Goal: Task Accomplishment & Management: Use online tool/utility

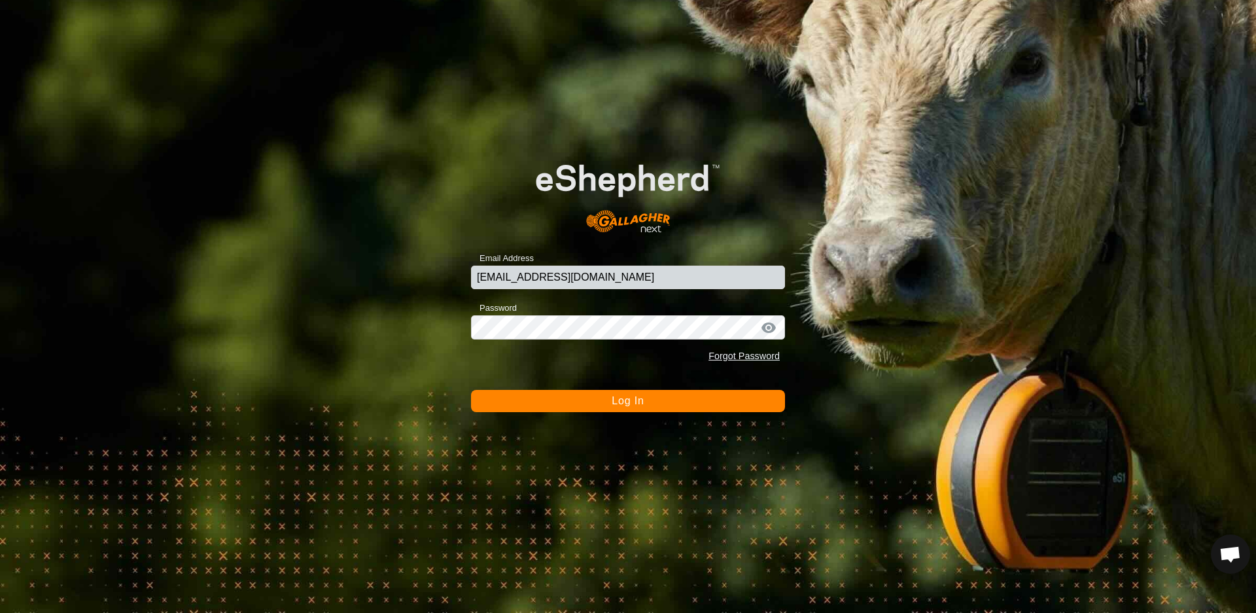
click at [646, 403] on button "Log In" at bounding box center [628, 401] width 314 height 22
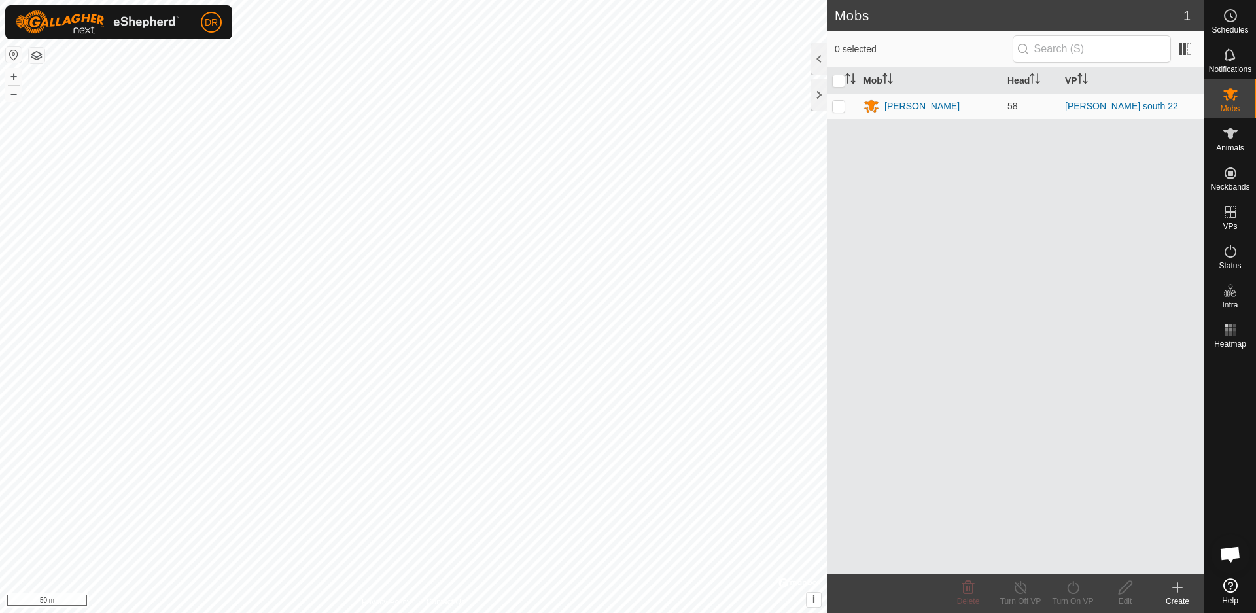
click at [1178, 590] on icon at bounding box center [1178, 587] width 0 height 9
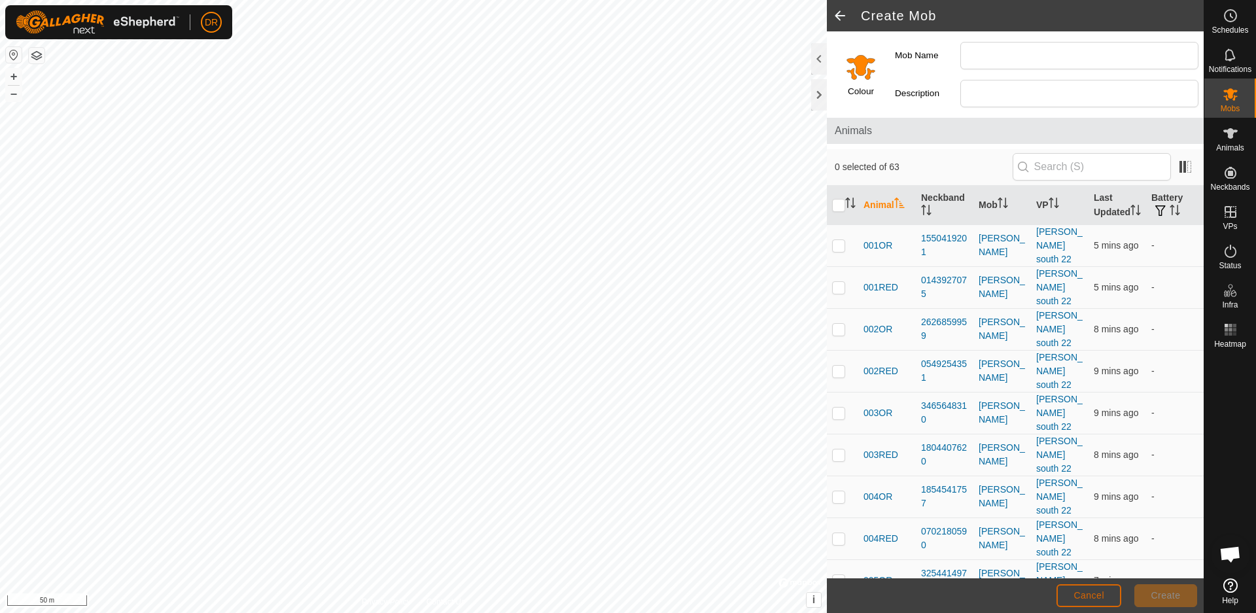
click at [1085, 600] on button "Cancel" at bounding box center [1089, 595] width 65 height 23
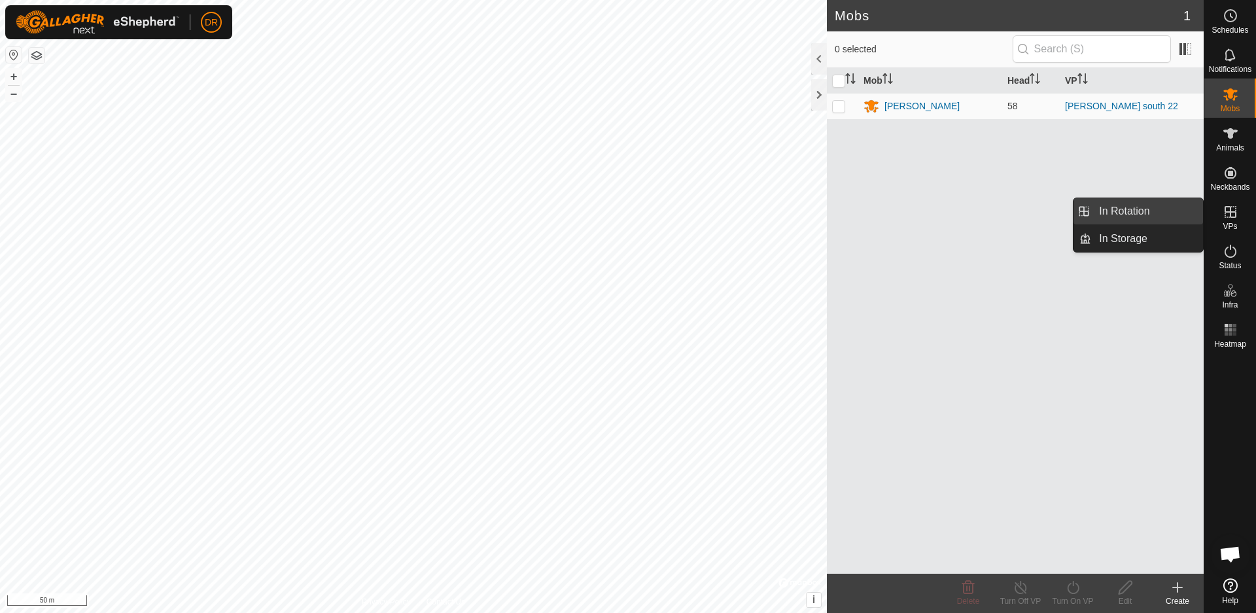
click at [1161, 212] on link "In Rotation" at bounding box center [1147, 211] width 112 height 26
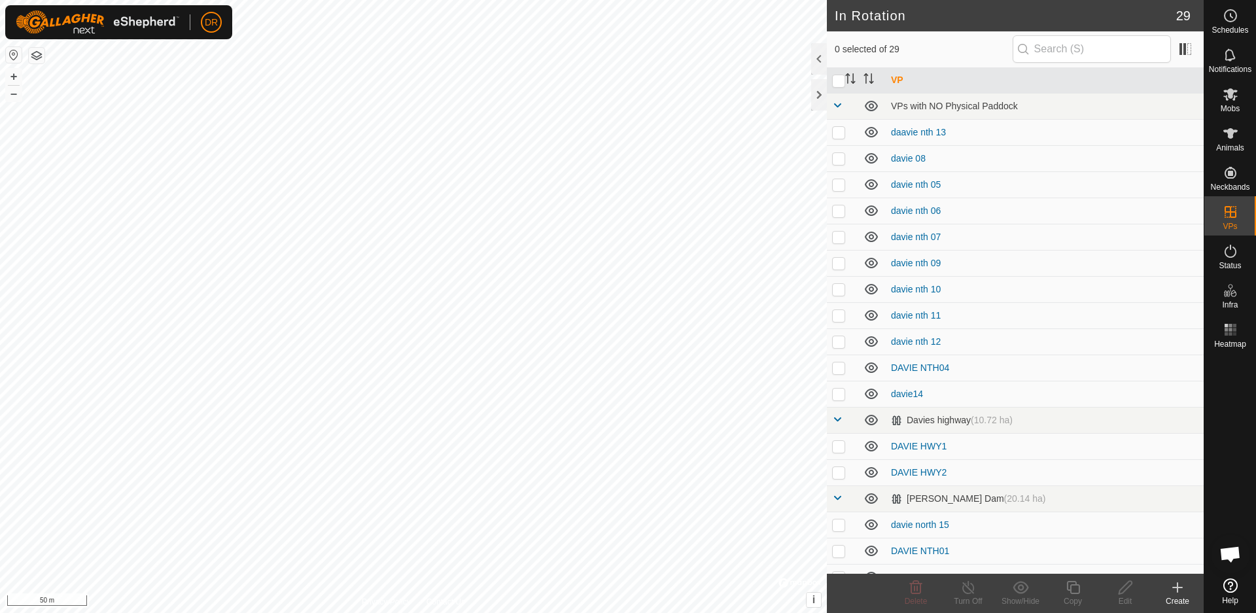
click at [1178, 587] on icon at bounding box center [1177, 587] width 9 height 0
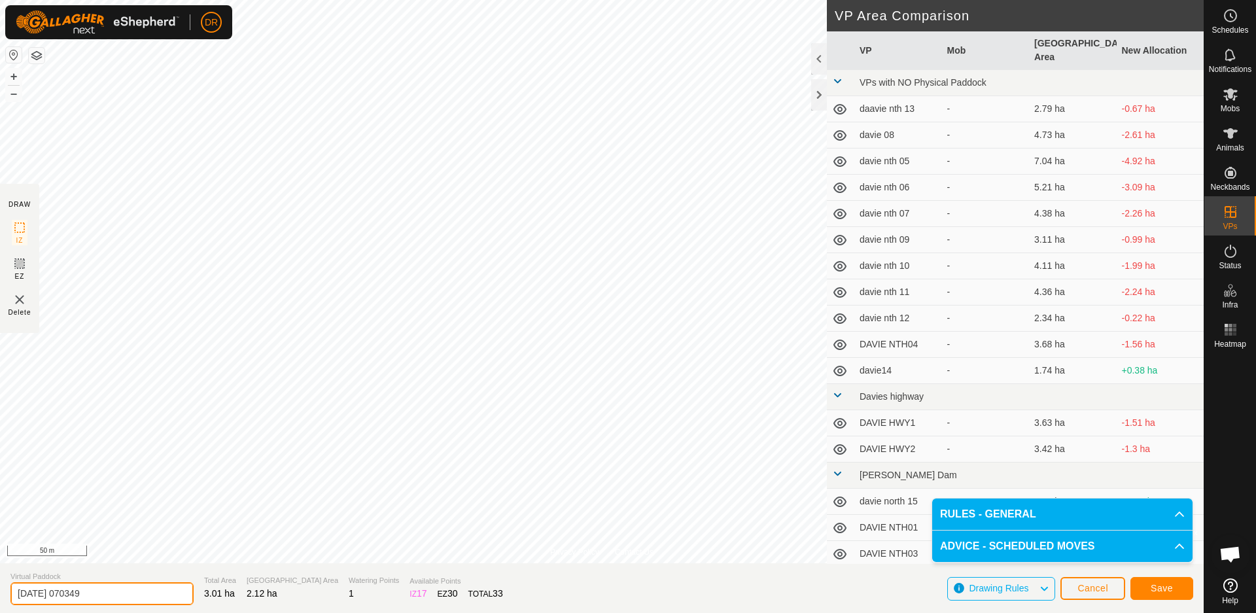
click at [111, 596] on input "[DATE] 070349" at bounding box center [101, 593] width 183 height 23
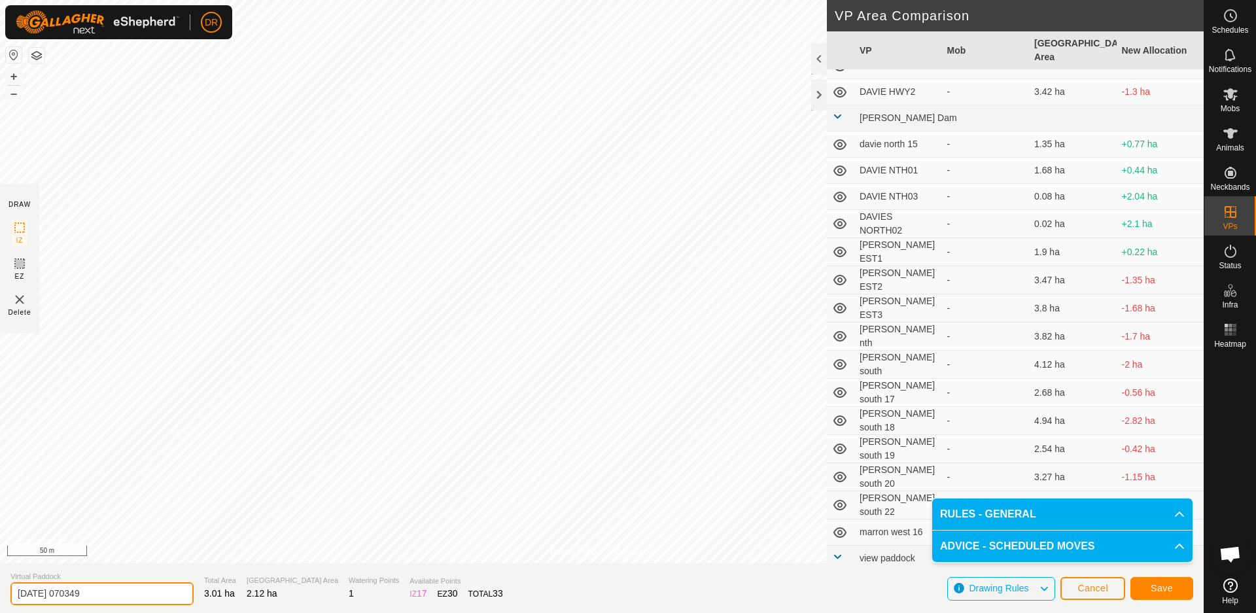
scroll to position [359, 0]
drag, startPoint x: 99, startPoint y: 596, endPoint x: -22, endPoint y: 597, distance: 121.7
click at [10, 597] on input "[DATE] 070349" at bounding box center [101, 593] width 183 height 23
type input "marron west 01"
click at [1169, 589] on span "Save" at bounding box center [1162, 588] width 22 height 10
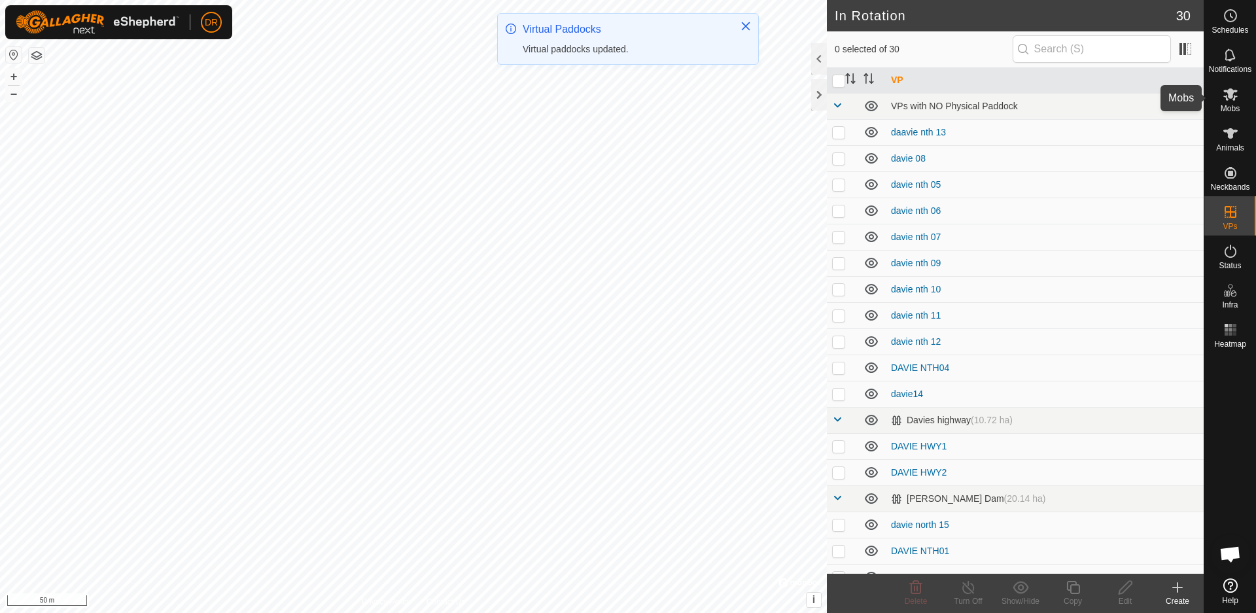
click at [1229, 99] on icon at bounding box center [1231, 94] width 16 height 16
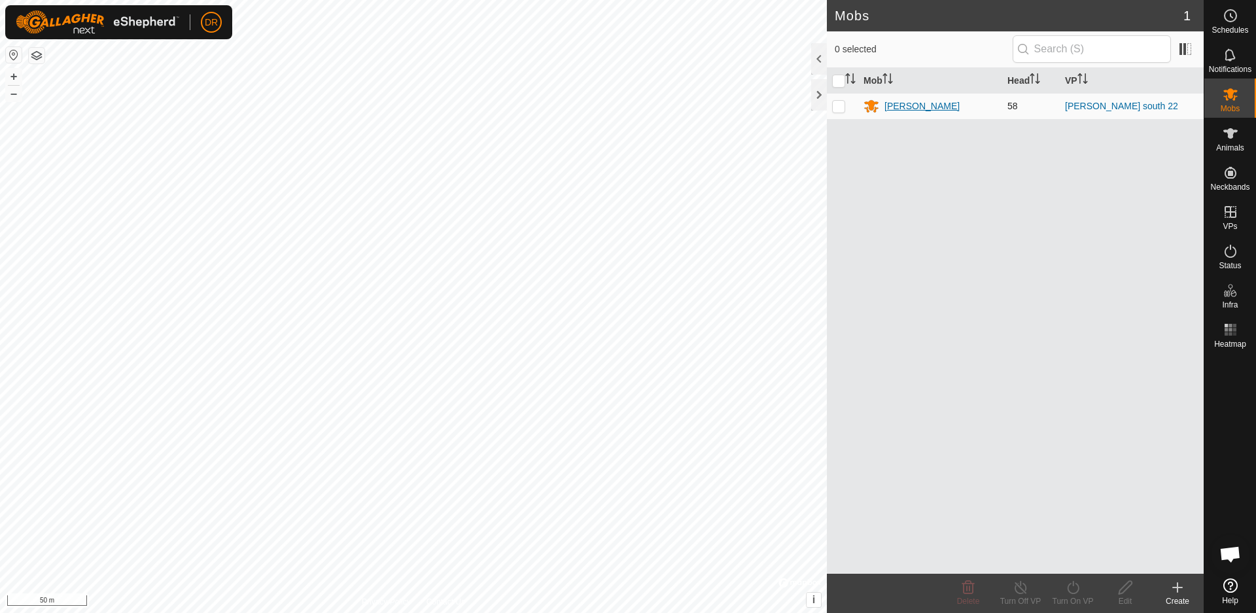
click at [898, 108] on div "[PERSON_NAME]" at bounding box center [921, 106] width 75 height 14
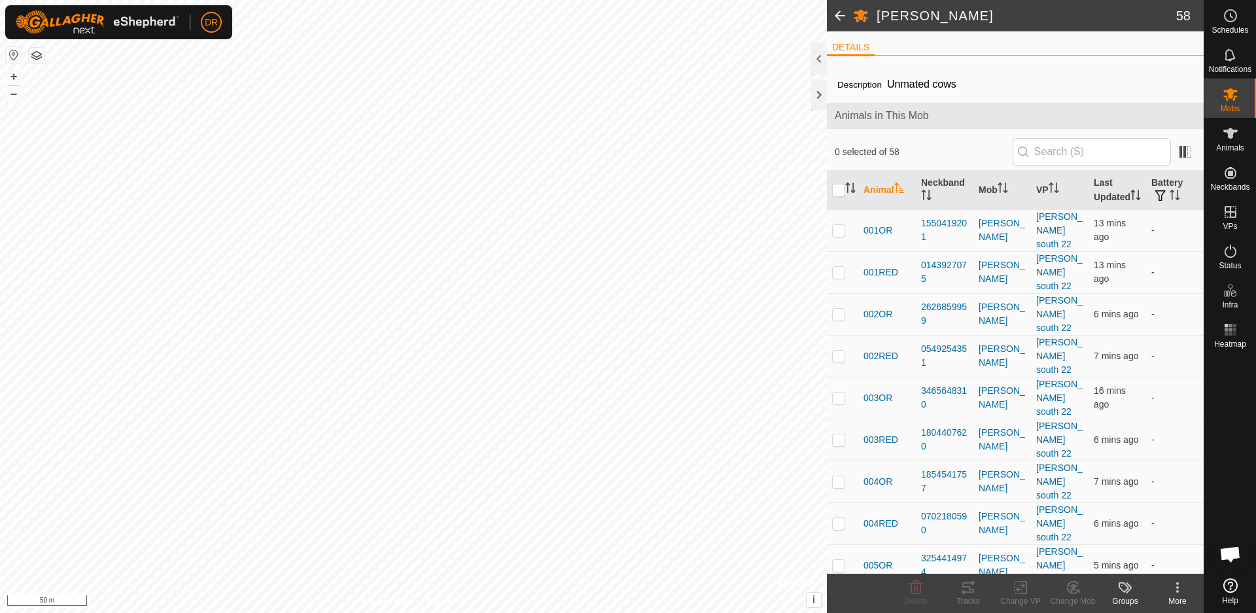
click at [1182, 594] on icon at bounding box center [1178, 588] width 16 height 16
click at [824, 61] on div at bounding box center [819, 58] width 16 height 31
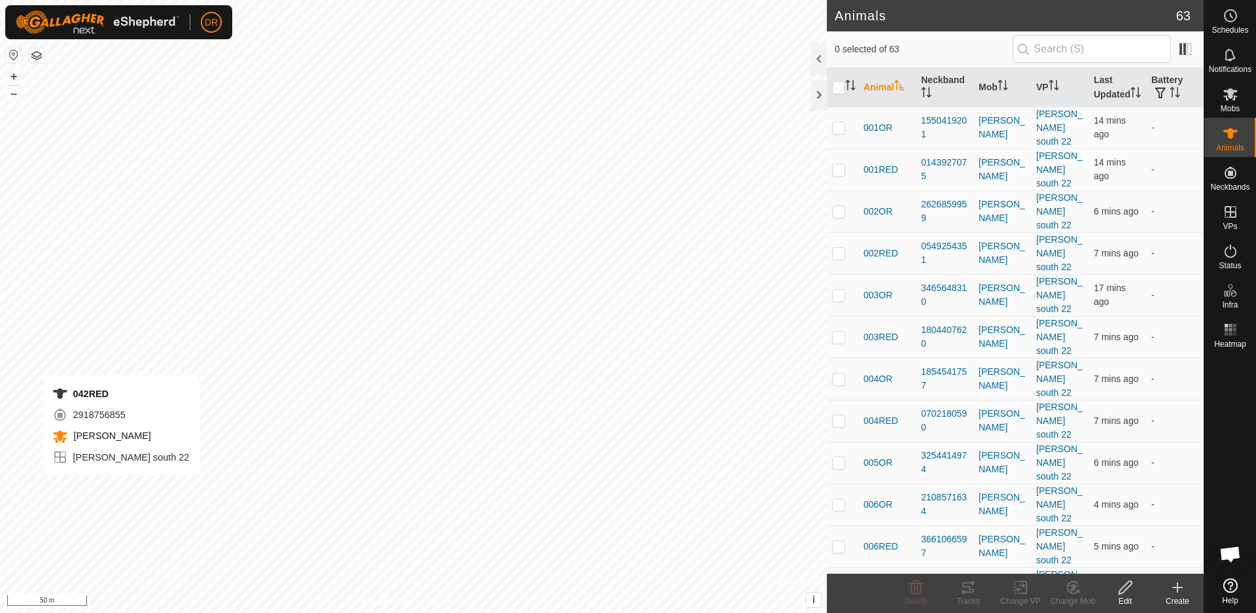
checkbox input "true"
click at [840, 94] on input "checkbox" at bounding box center [838, 87] width 13 height 13
checkbox input "true"
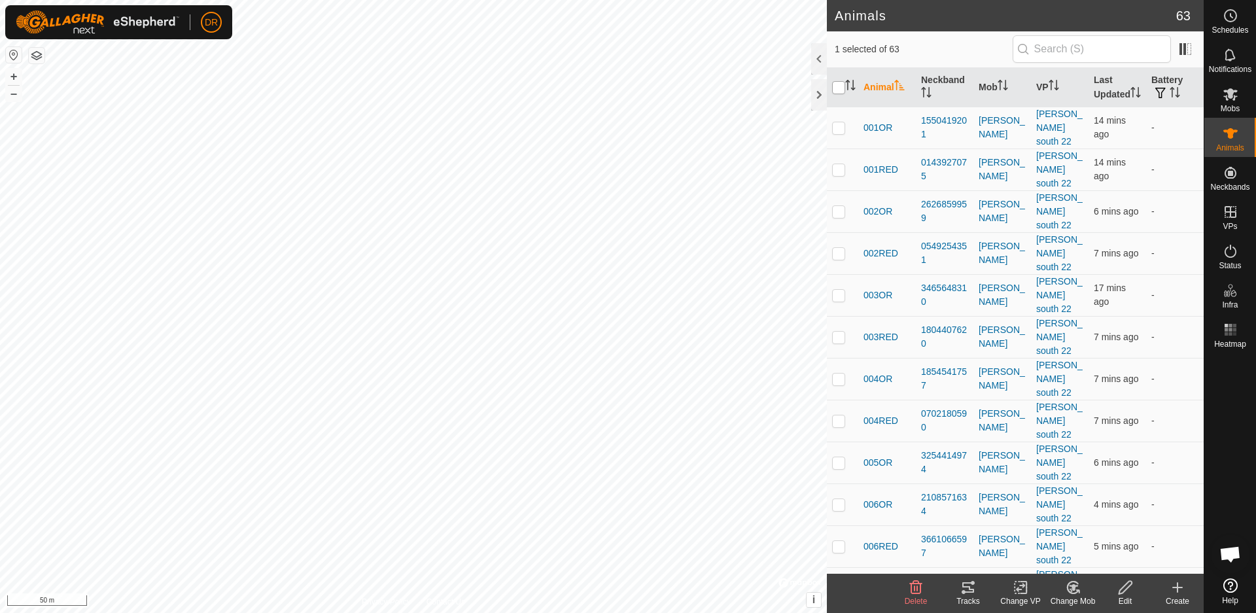
checkbox input "true"
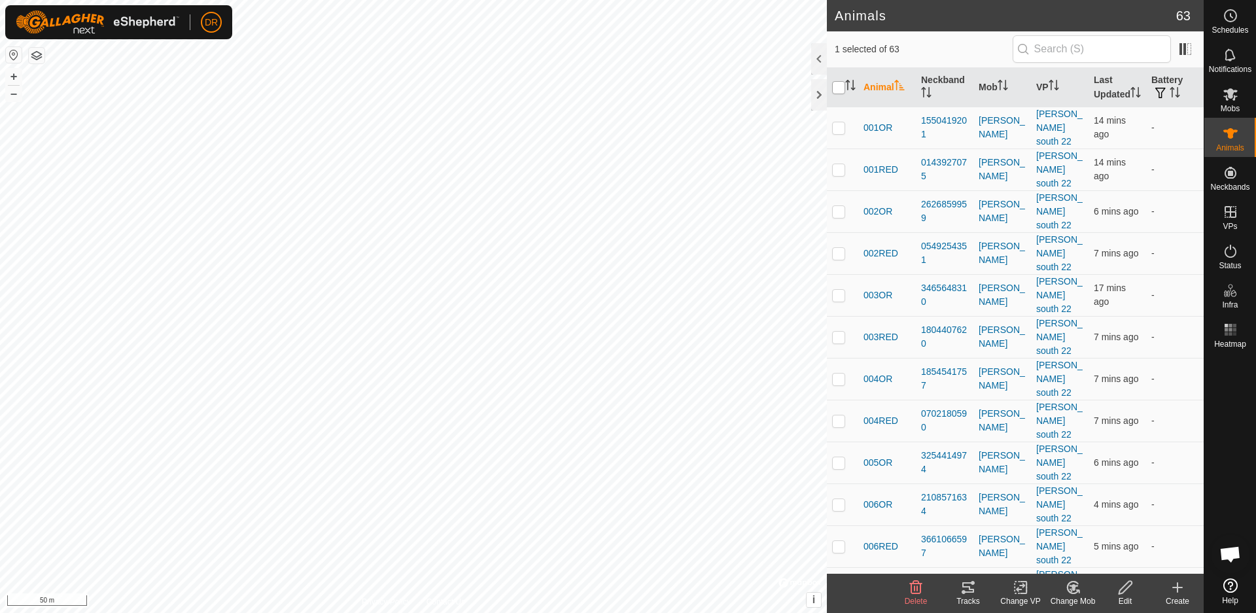
checkbox input "true"
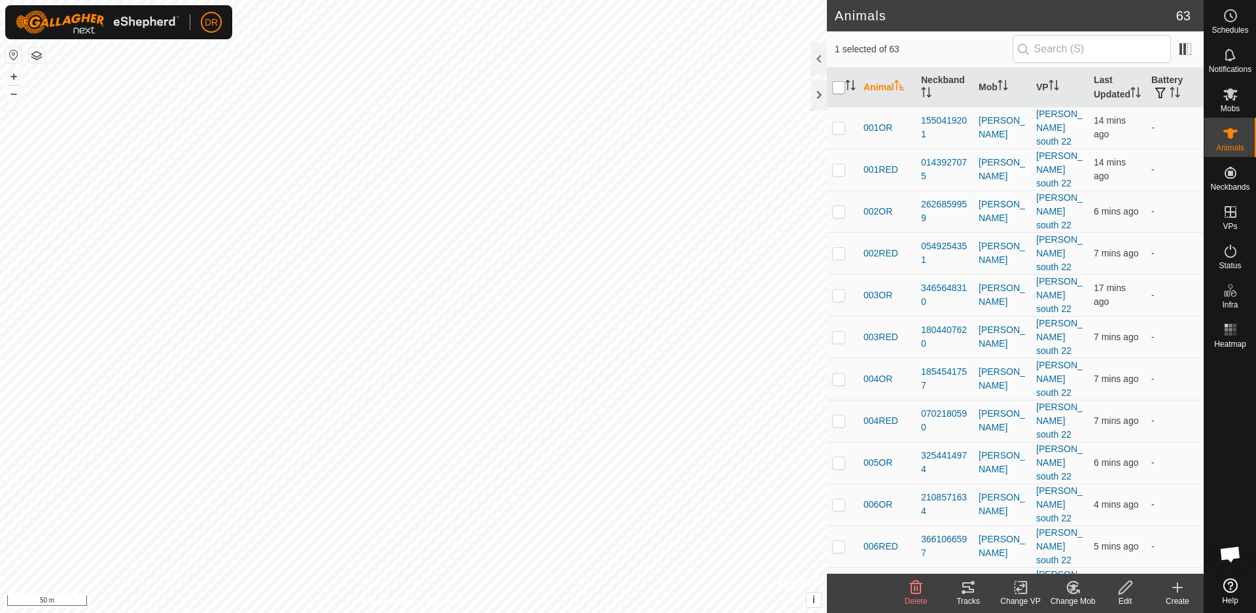
checkbox input "true"
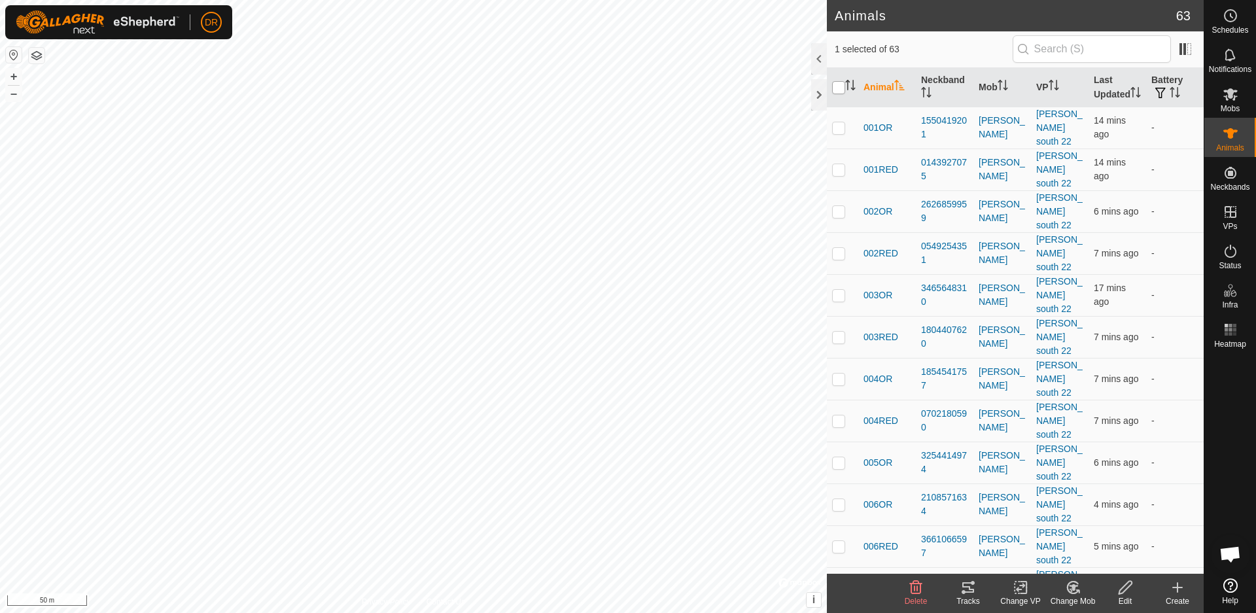
checkbox input "true"
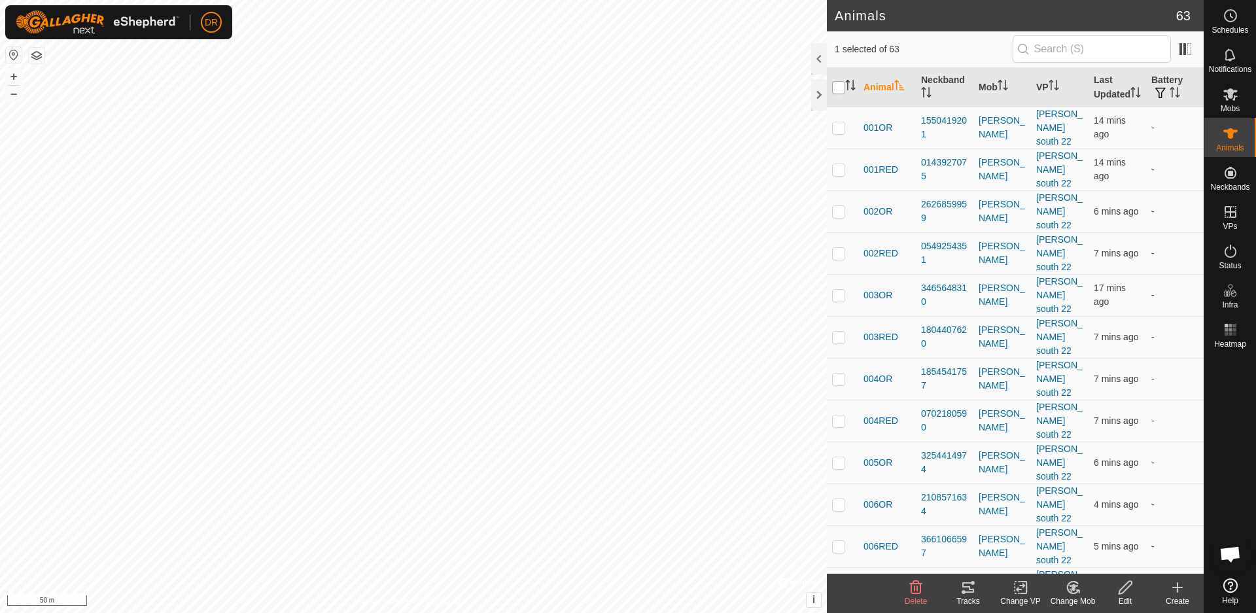
checkbox input "true"
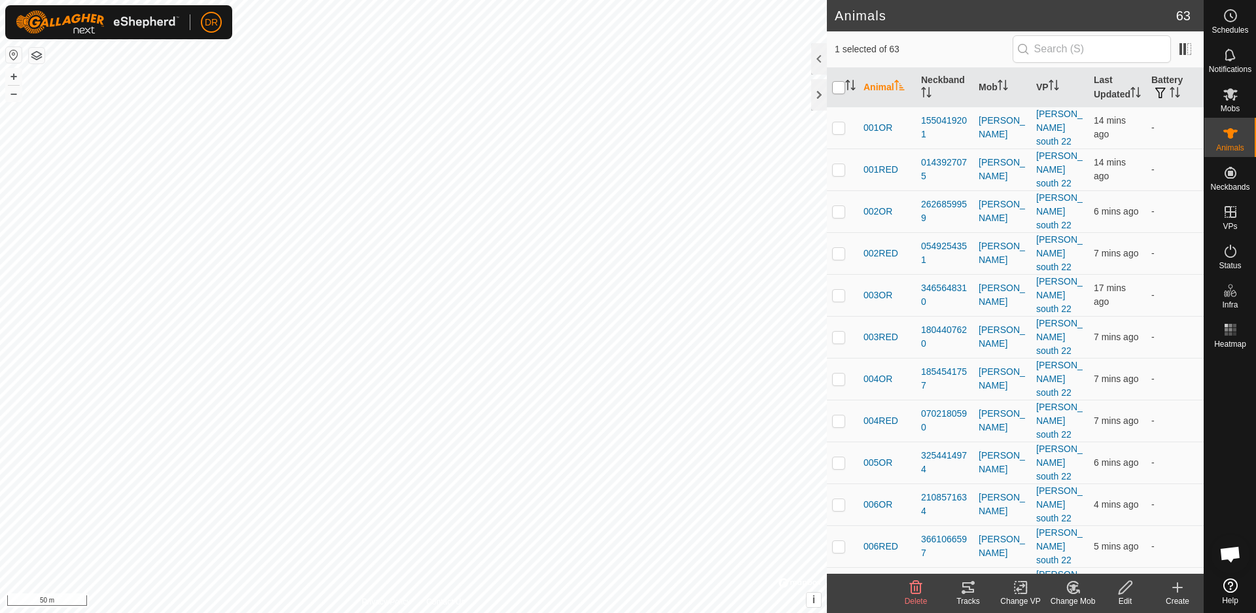
checkbox input "true"
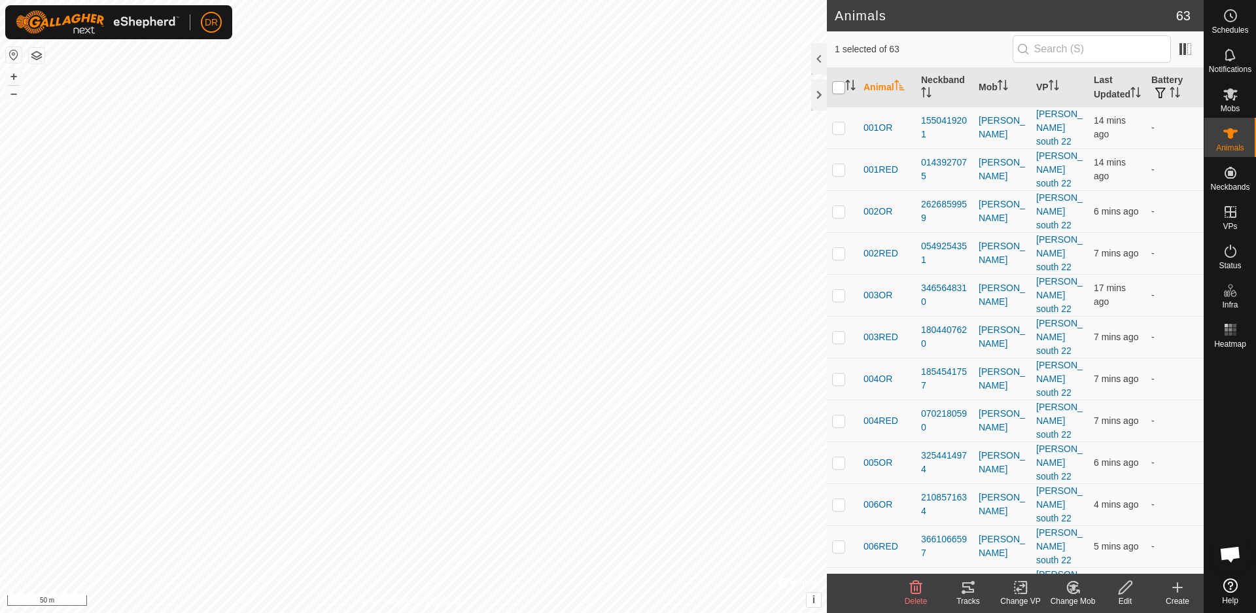
checkbox input "true"
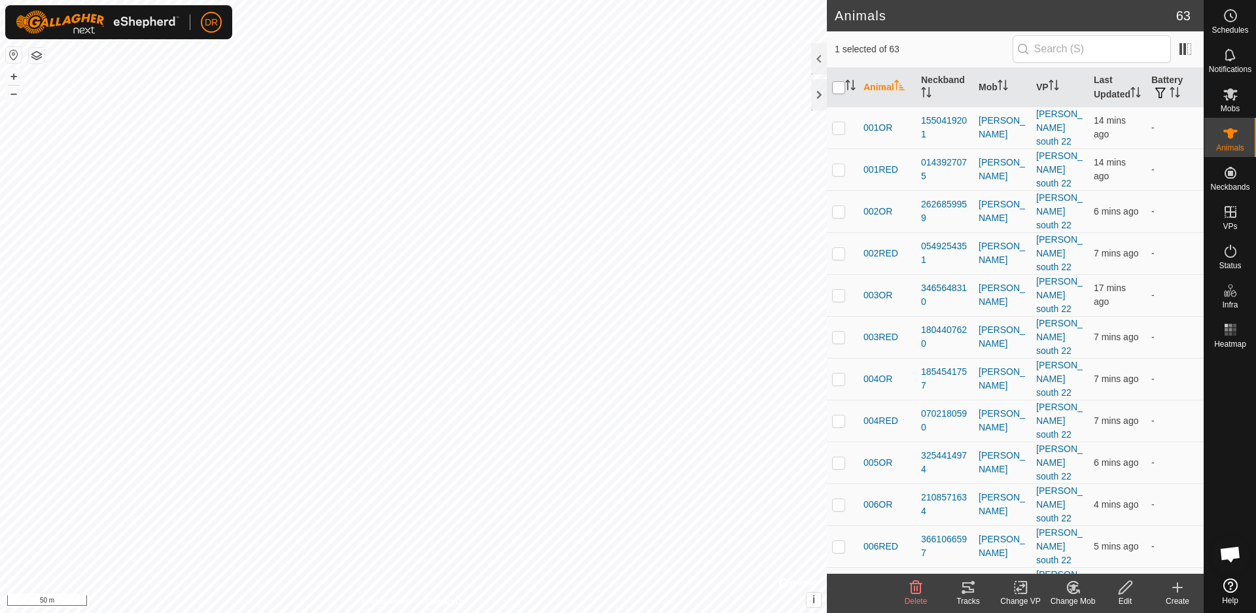
checkbox input "true"
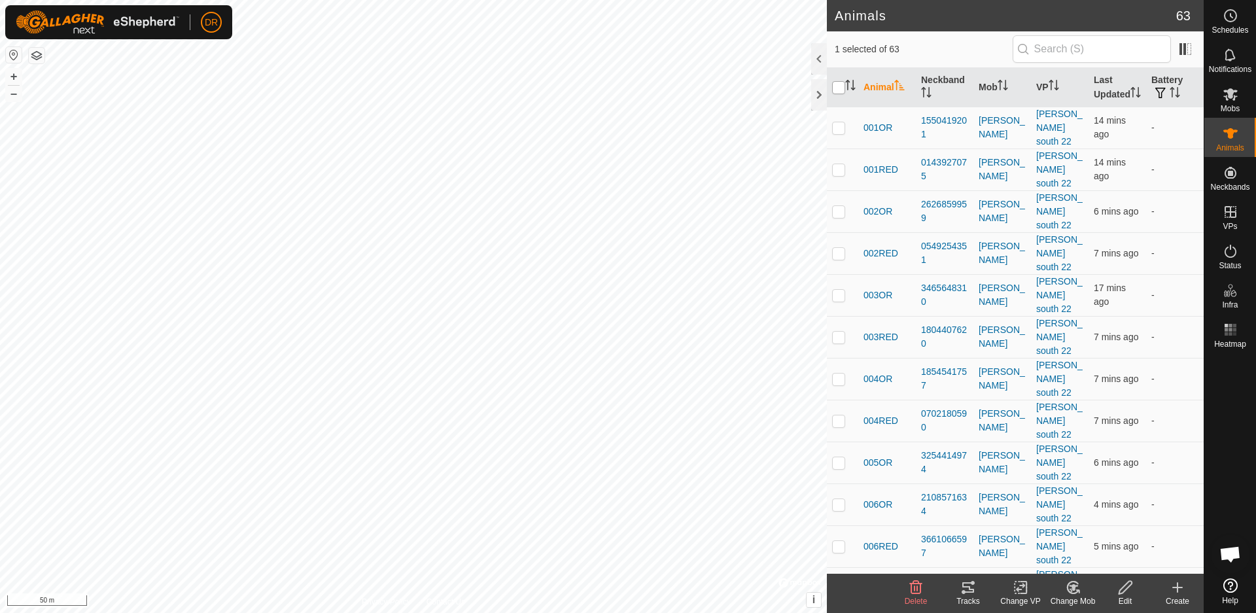
checkbox input "true"
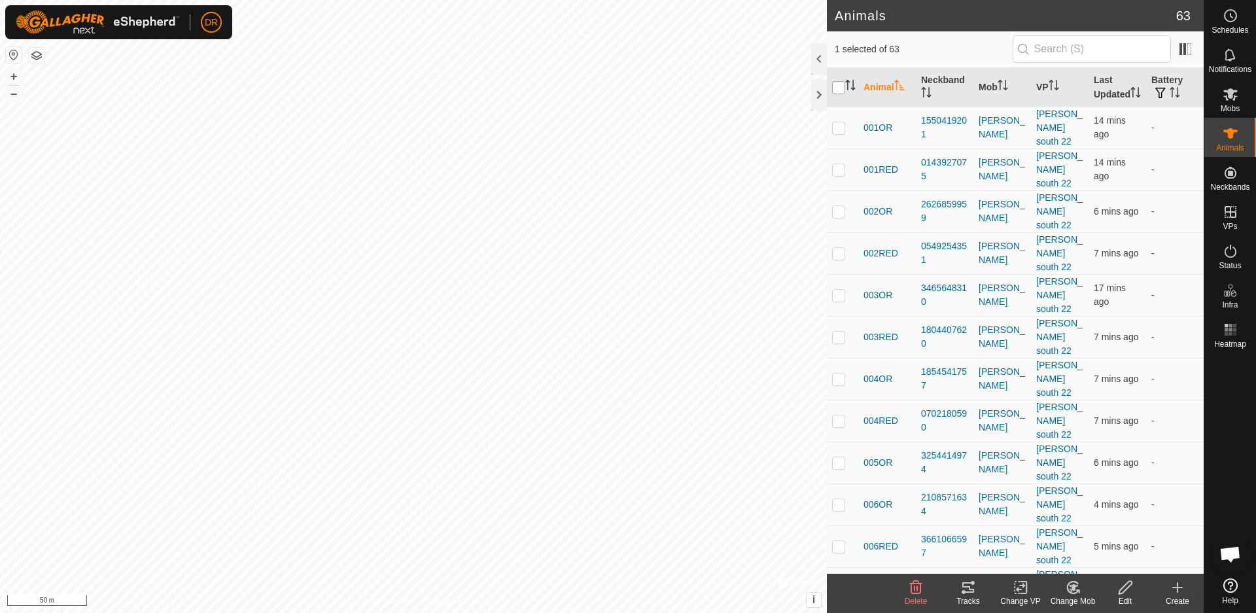
checkbox input "true"
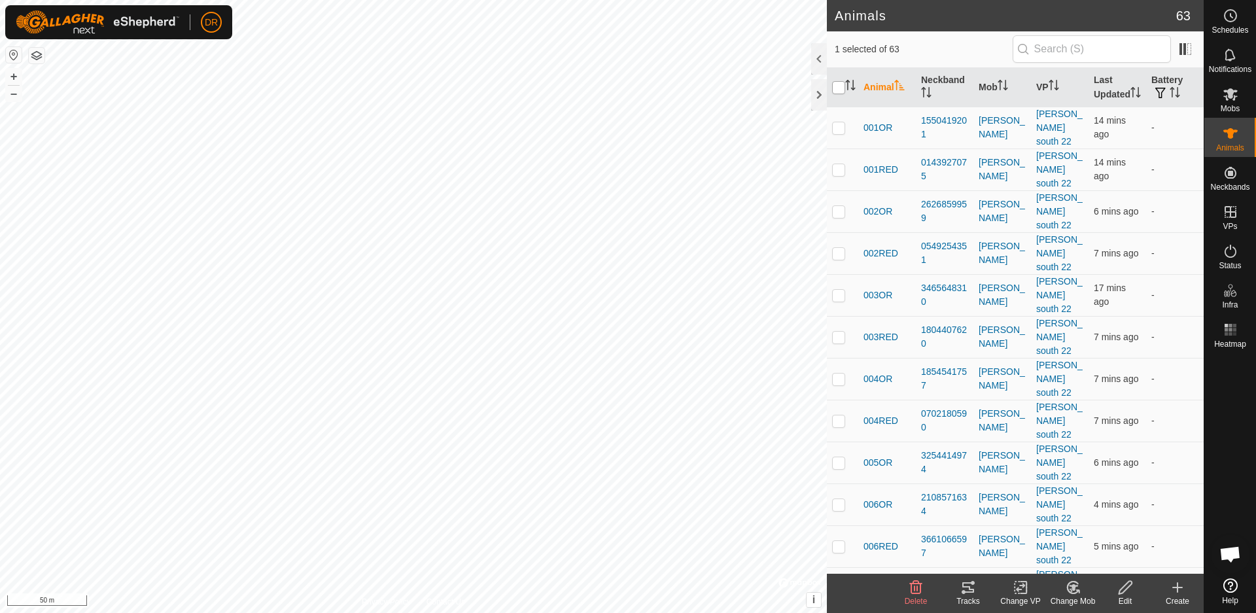
checkbox input "true"
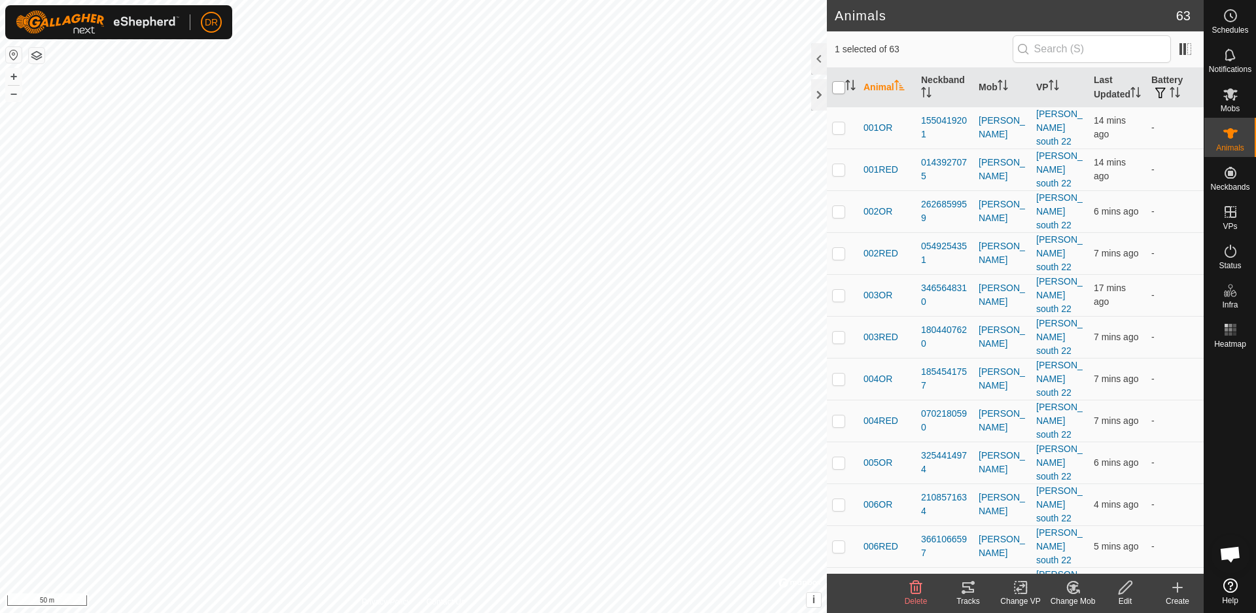
checkbox input "true"
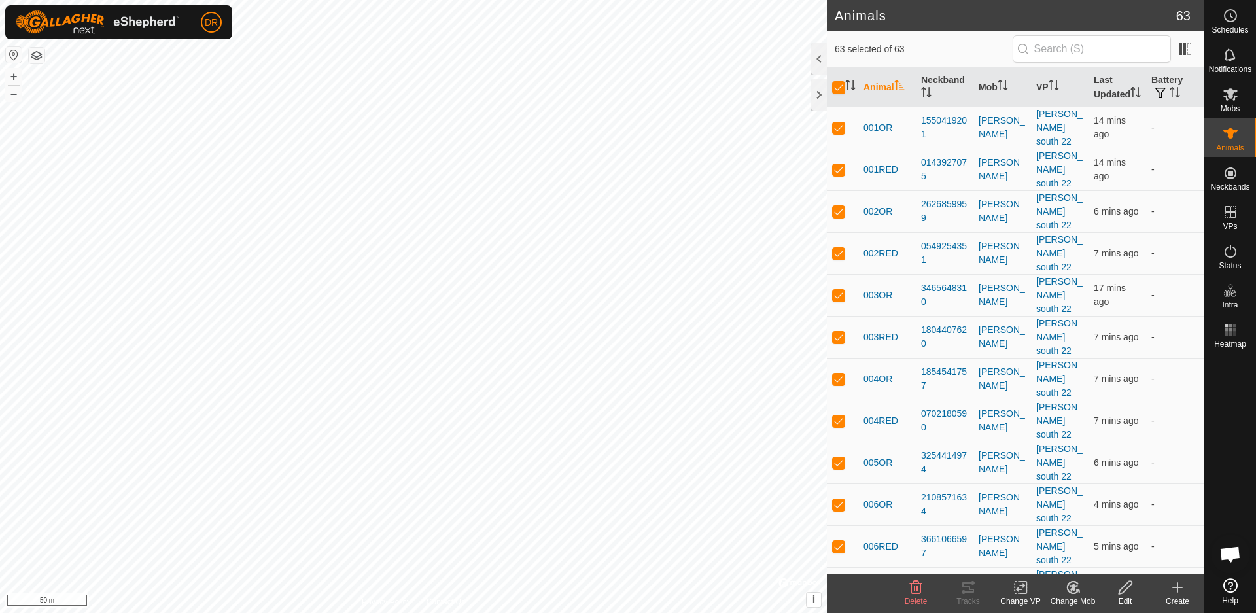
click at [1019, 591] on icon at bounding box center [1021, 588] width 16 height 16
click at [1031, 529] on link "Choose VP..." at bounding box center [1060, 531] width 130 height 26
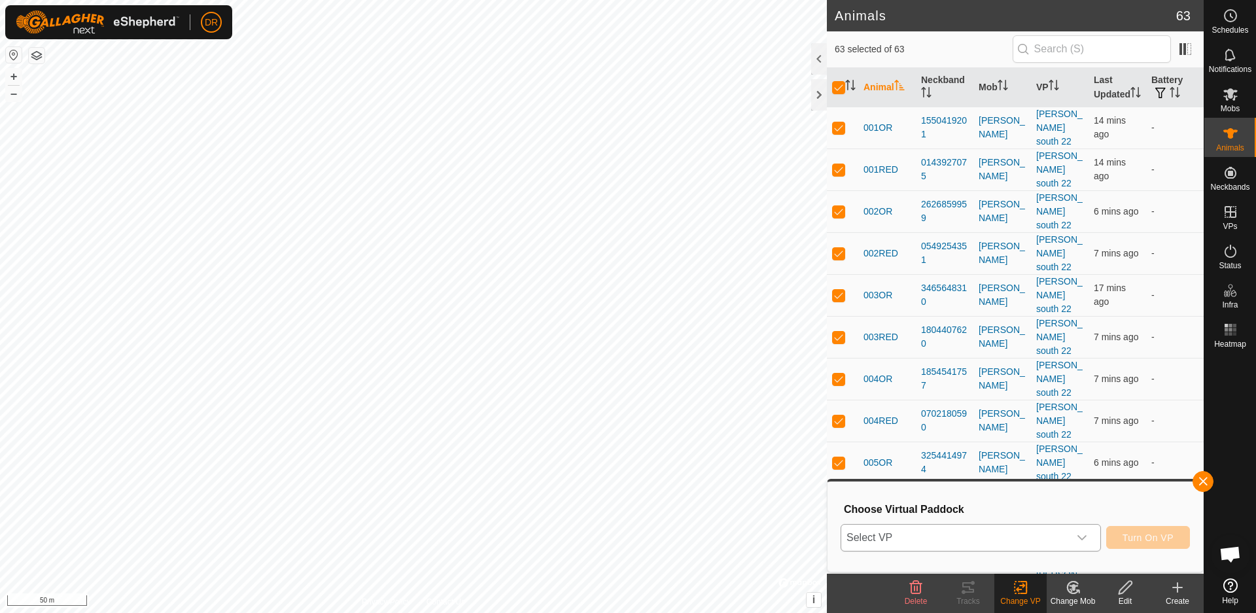
click at [1084, 539] on icon "dropdown trigger" at bounding box center [1082, 538] width 10 height 10
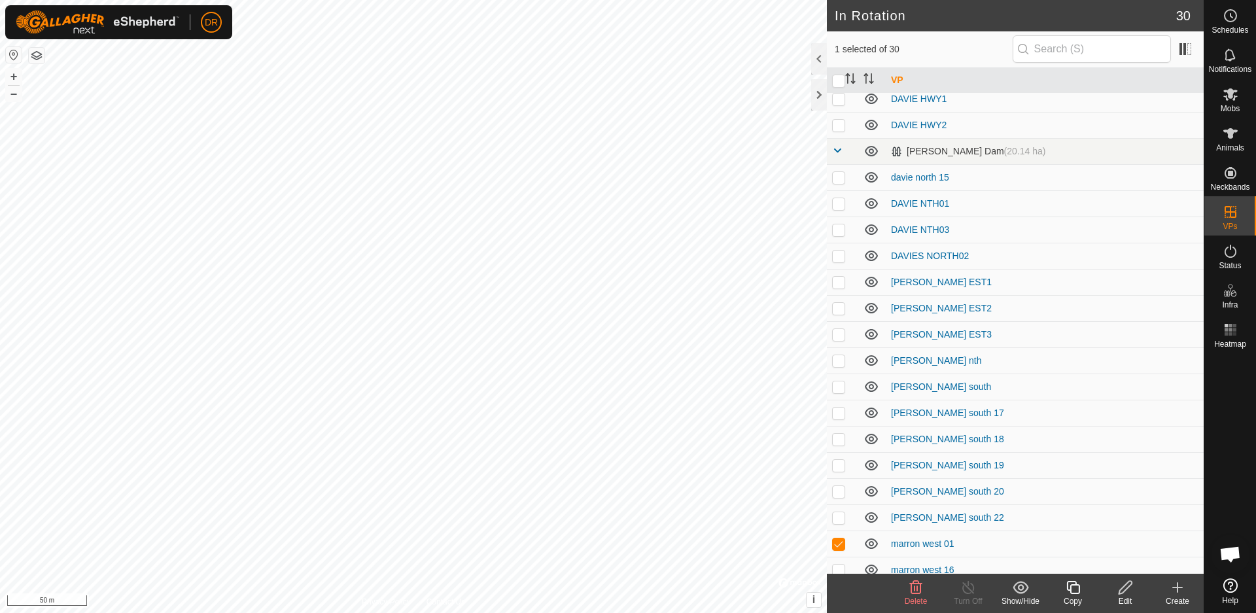
scroll to position [410, 0]
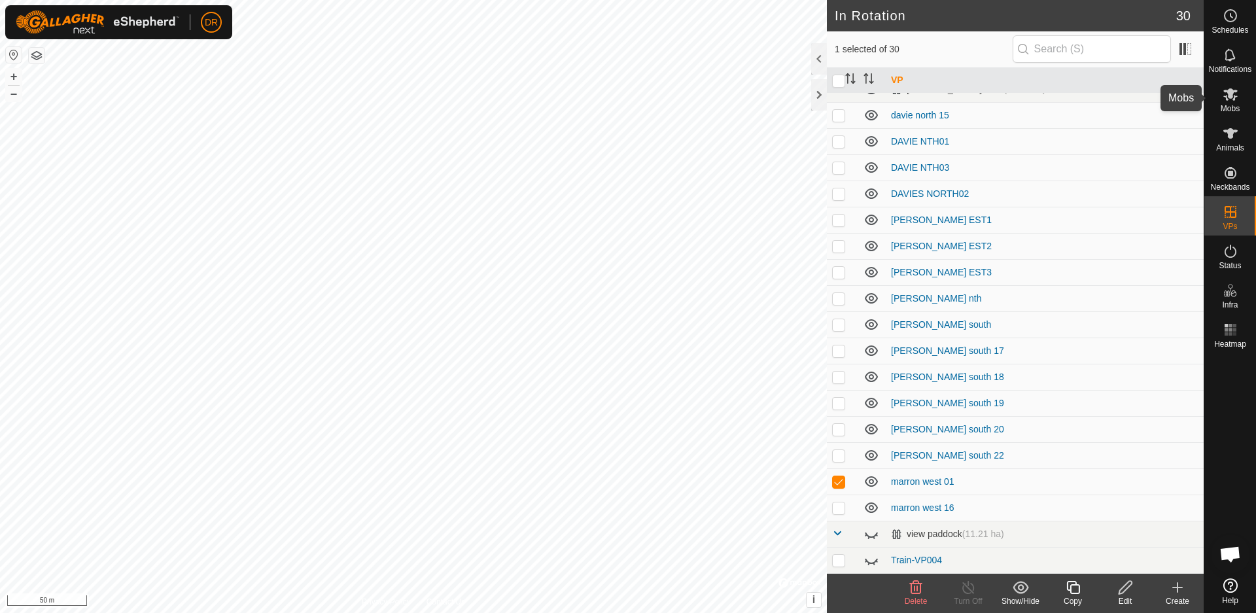
click at [1231, 97] on icon at bounding box center [1230, 94] width 14 height 12
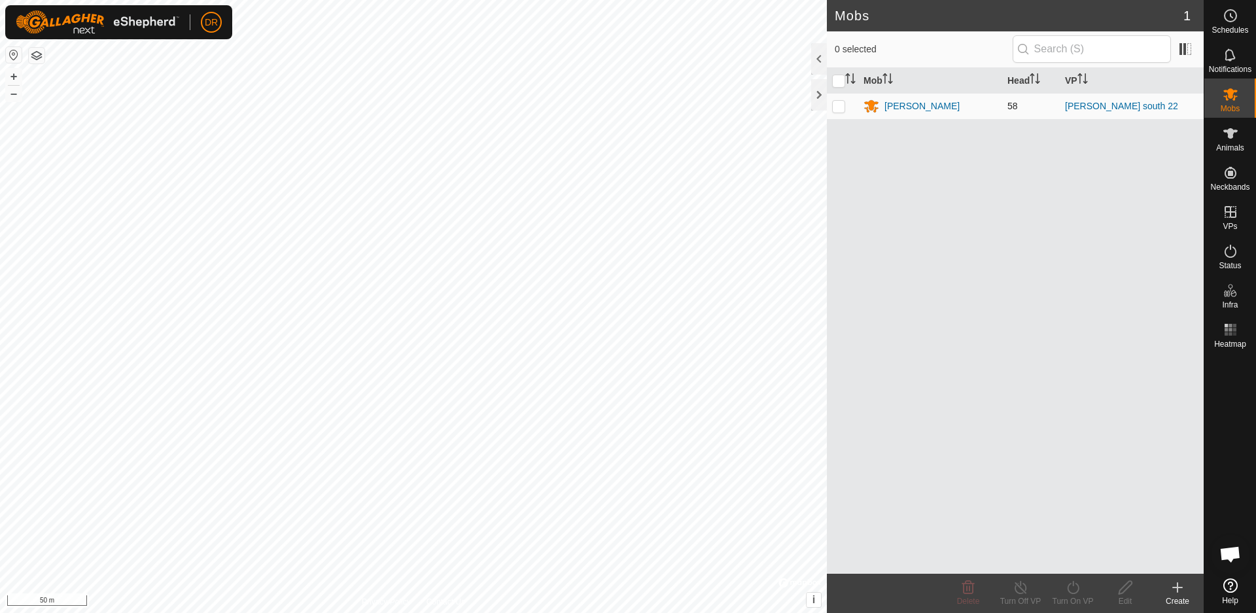
click at [843, 105] on p-checkbox at bounding box center [838, 106] width 13 height 10
checkbox input "true"
click at [843, 109] on p-checkbox at bounding box center [838, 106] width 13 height 10
checkbox input "false"
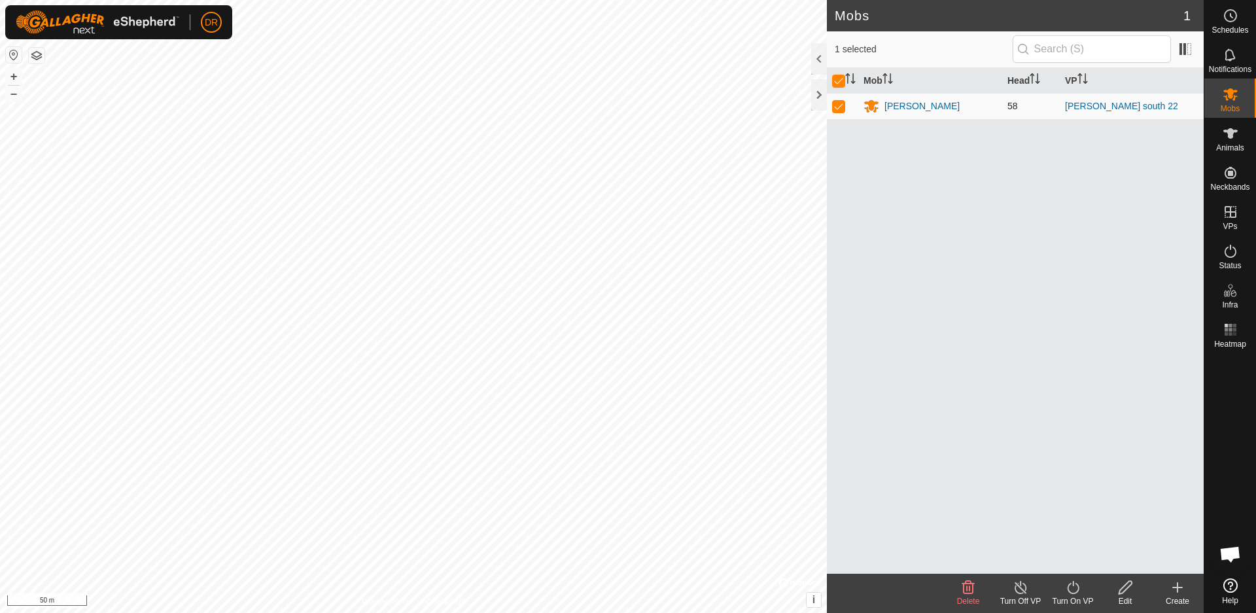
checkbox input "false"
click at [843, 109] on p-checkbox at bounding box center [838, 106] width 13 height 10
checkbox input "true"
click at [1071, 592] on icon at bounding box center [1073, 588] width 16 height 16
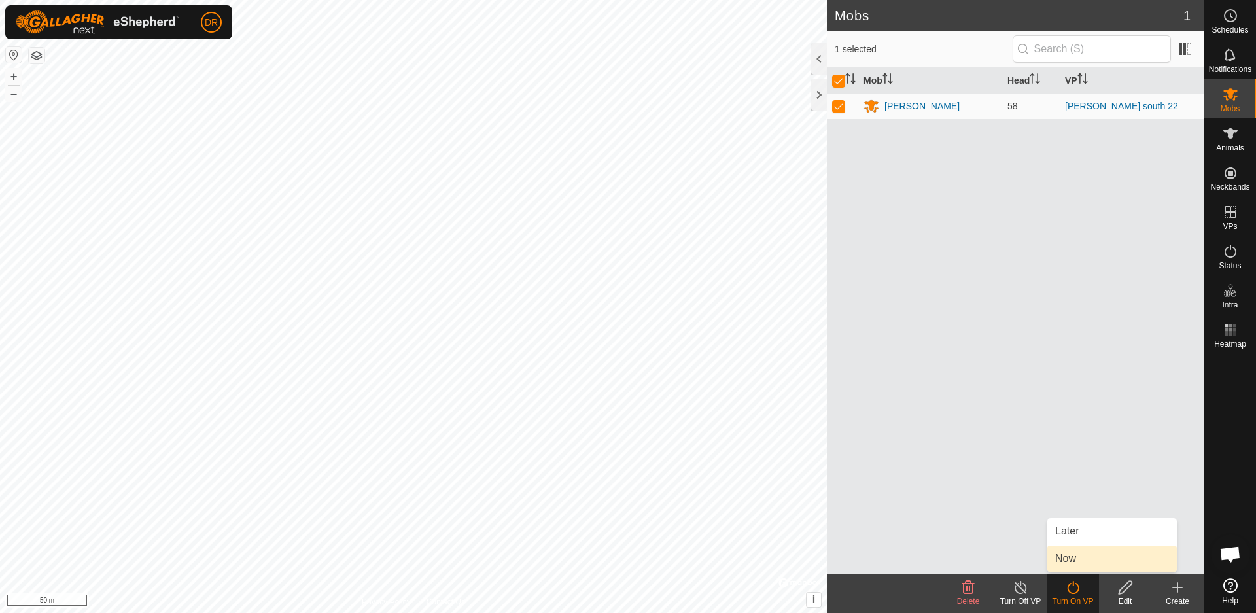
click at [1074, 562] on link "Now" at bounding box center [1112, 559] width 130 height 26
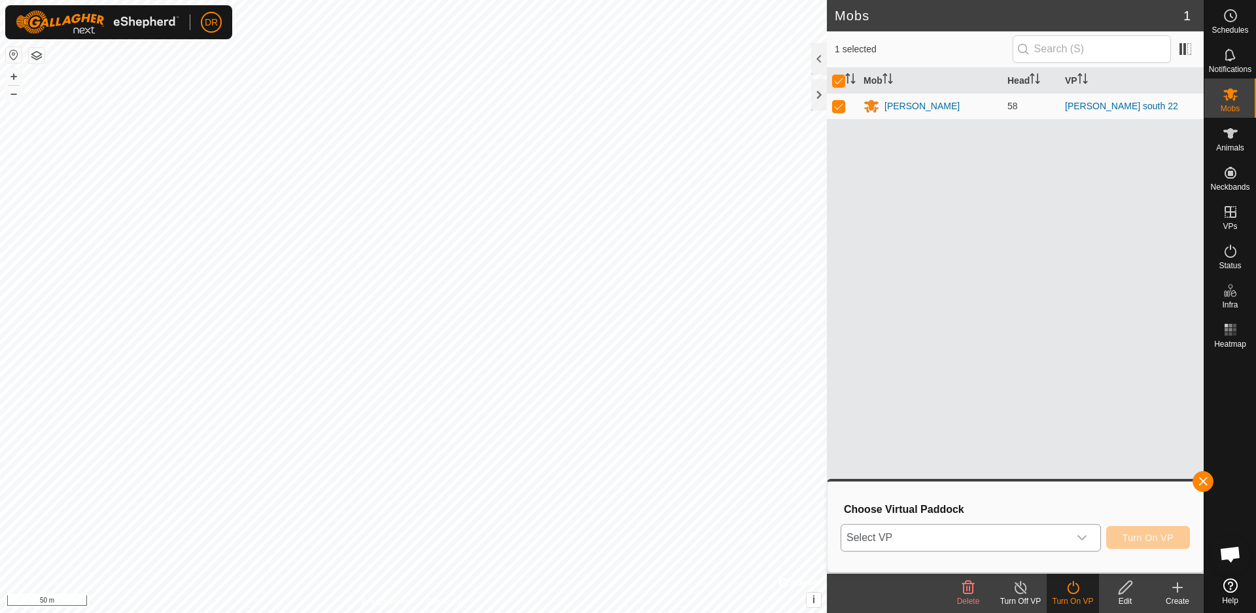
click at [922, 540] on span "Select VP" at bounding box center [955, 538] width 228 height 26
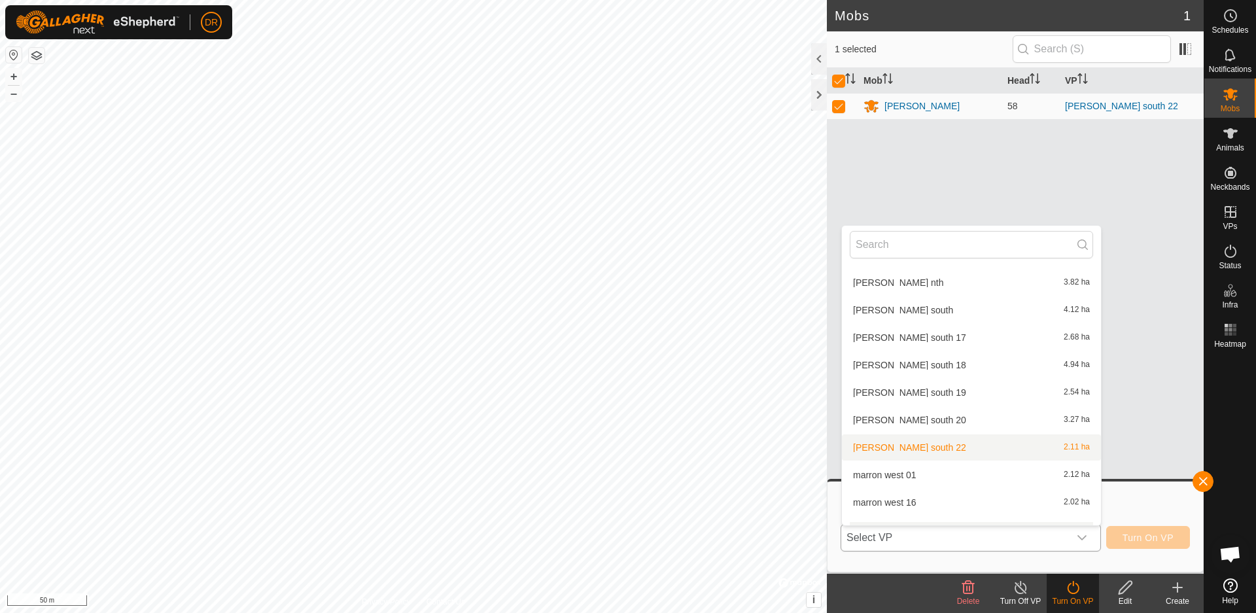
scroll to position [636, 0]
click at [884, 474] on li "marron west 01 2.12 ha" at bounding box center [971, 473] width 259 height 26
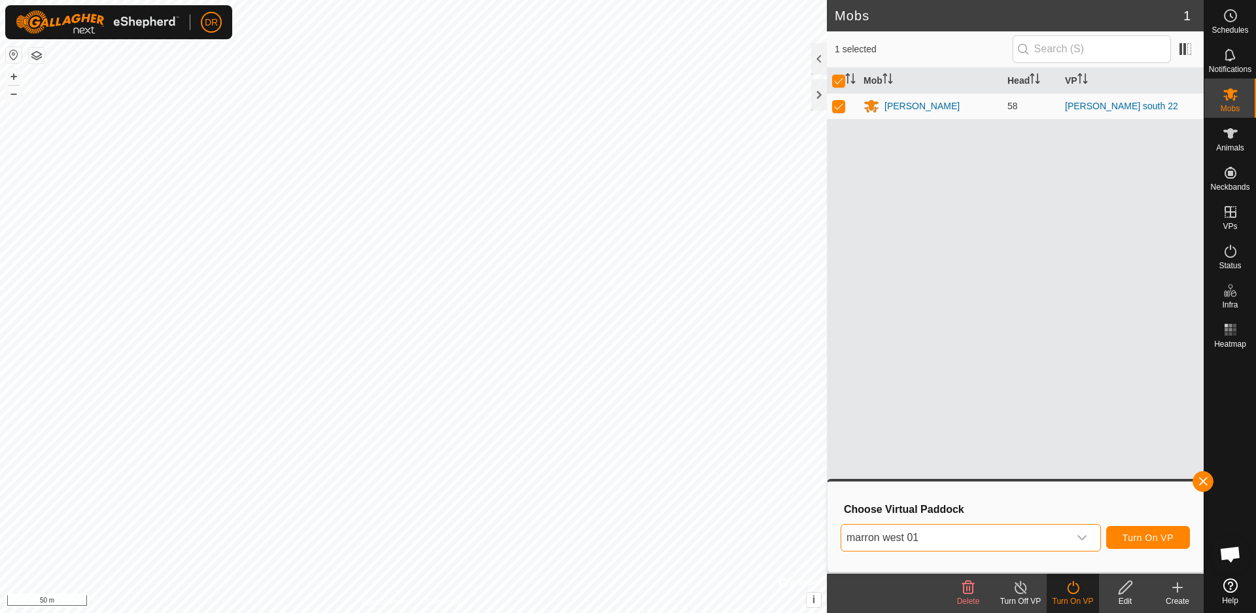
click at [1070, 593] on icon at bounding box center [1073, 588] width 16 height 16
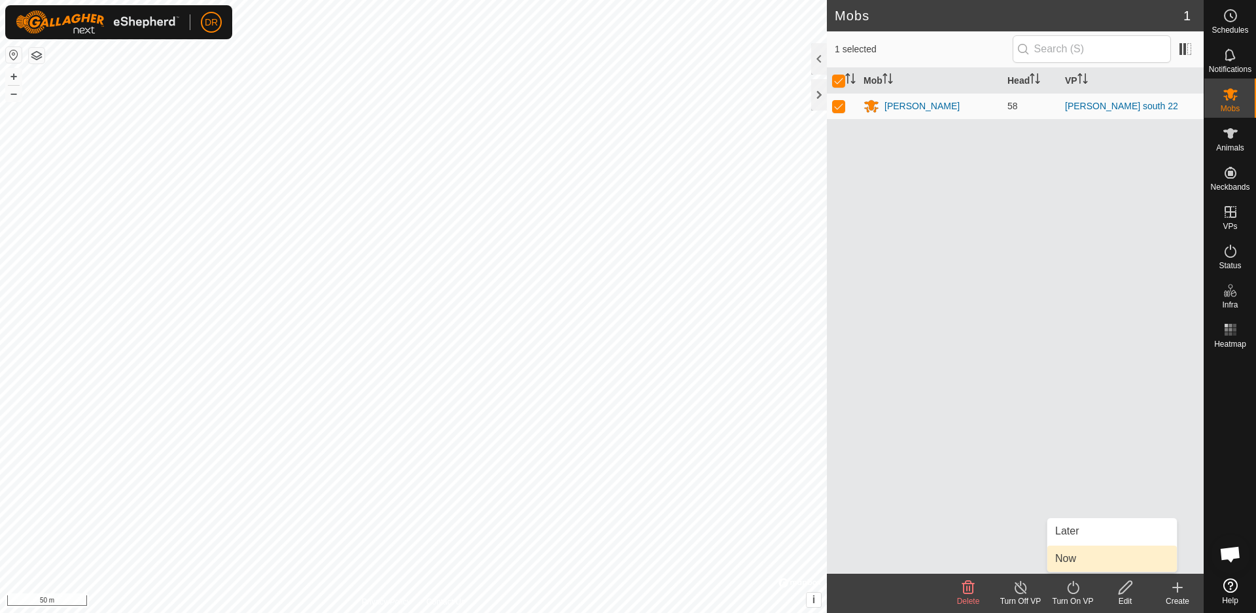
click at [1068, 560] on link "Now" at bounding box center [1112, 559] width 130 height 26
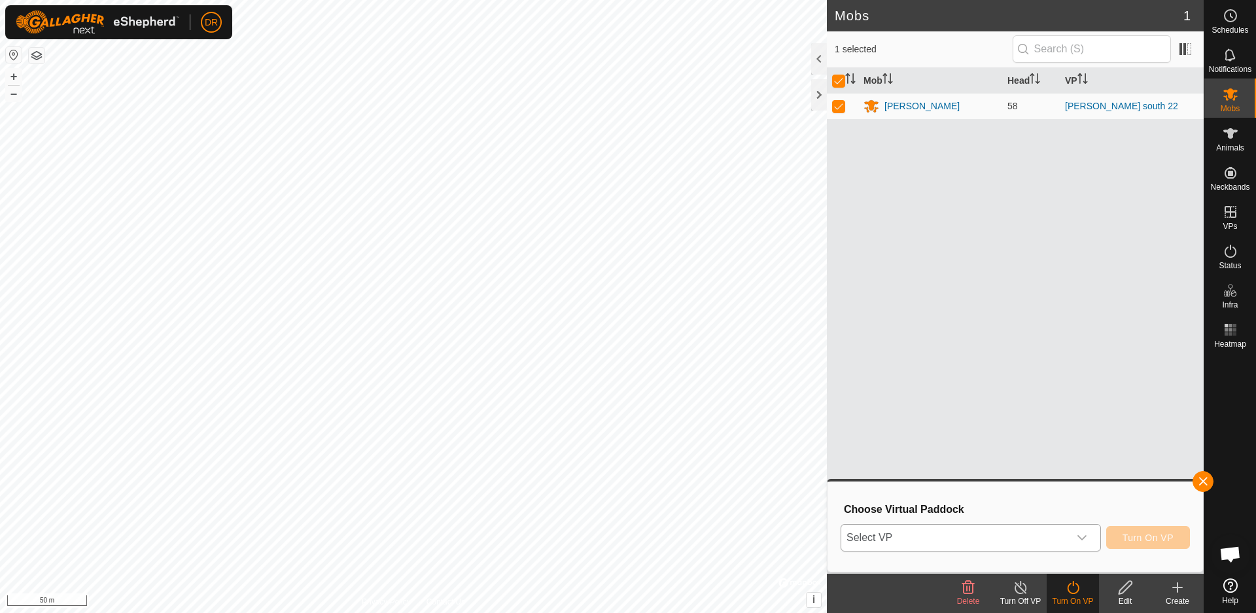
click at [992, 538] on span "Select VP" at bounding box center [955, 538] width 228 height 26
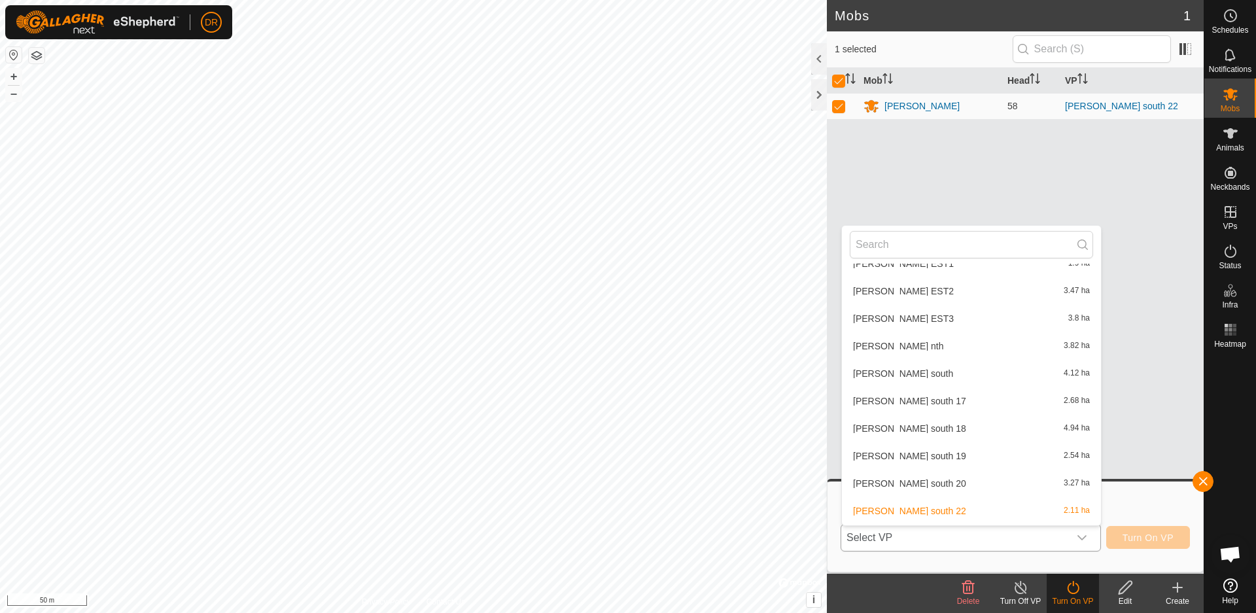
scroll to position [682, 0]
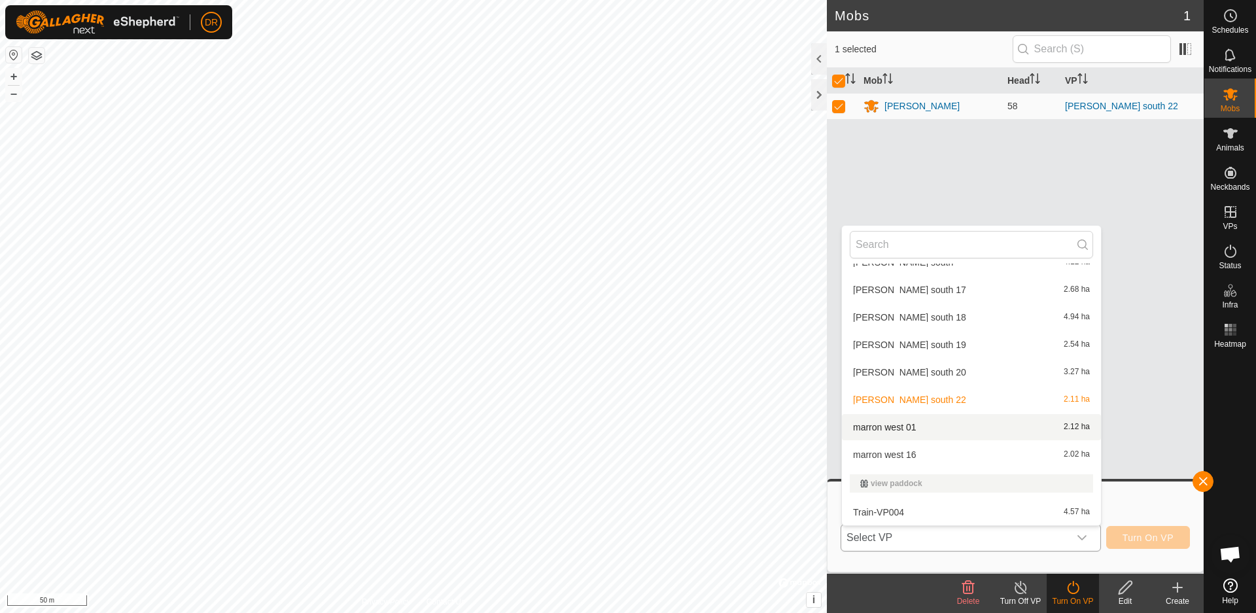
click at [899, 427] on li "marron west 01 2.12 ha" at bounding box center [971, 427] width 259 height 26
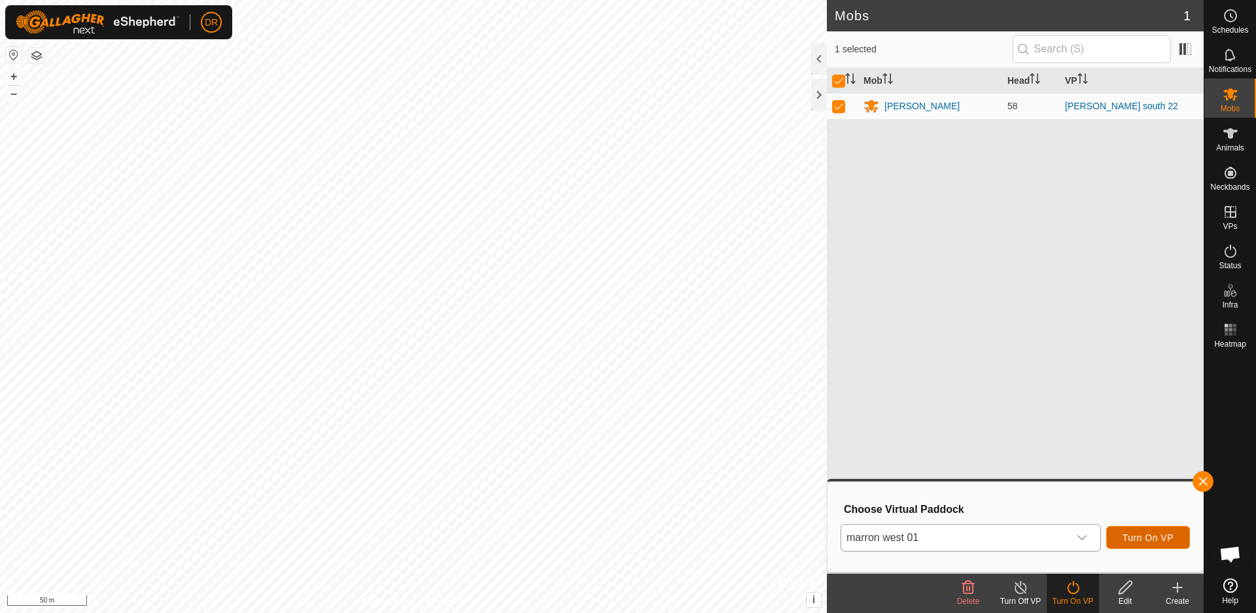
click at [1146, 539] on span "Turn On VP" at bounding box center [1148, 538] width 51 height 10
